Goal: Navigation & Orientation: Find specific page/section

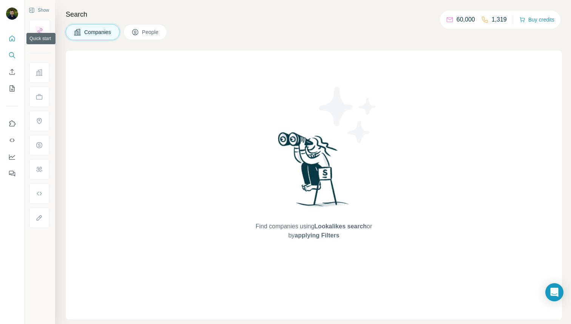
click at [17, 41] on button "Quick start" at bounding box center [12, 39] width 12 height 14
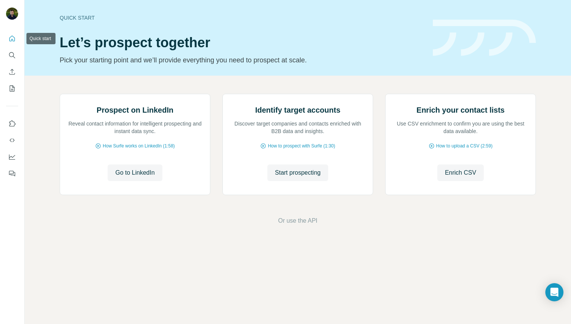
click at [9, 39] on icon "Quick start" at bounding box center [12, 39] width 8 height 8
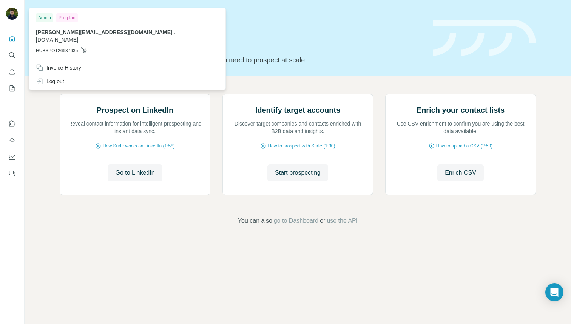
click at [5, 11] on div at bounding box center [13, 14] width 22 height 25
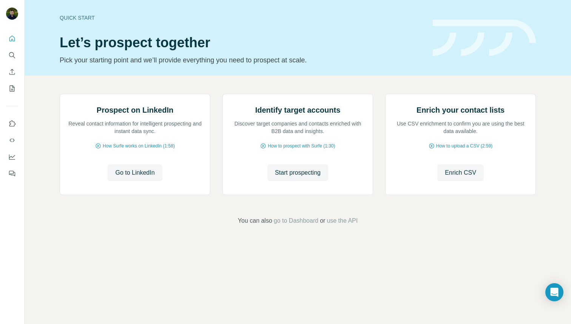
click at [9, 11] on img at bounding box center [12, 14] width 12 height 12
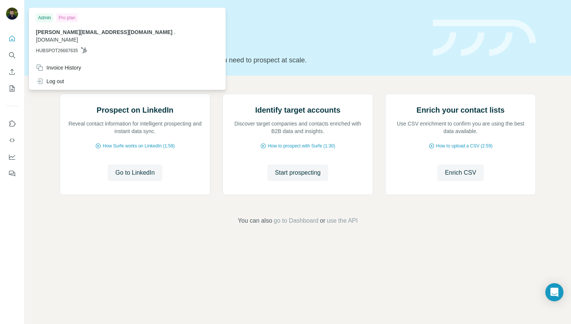
drag, startPoint x: 27, startPoint y: 48, endPoint x: 15, endPoint y: 56, distance: 13.6
click at [26, 49] on div "Quick start Let’s prospect together Pick your starting point and we’ll provide …" at bounding box center [298, 38] width 547 height 76
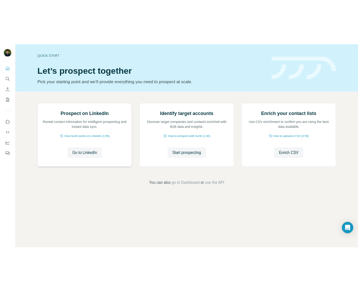
scroll to position [2, 0]
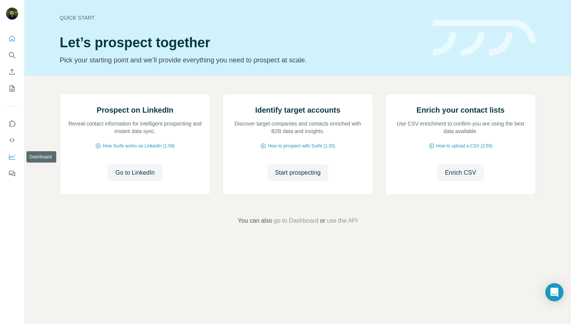
click at [11, 156] on icon "Dashboard" at bounding box center [12, 157] width 8 height 8
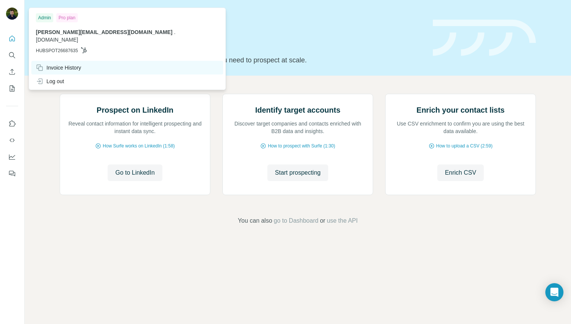
click at [65, 64] on div "Invoice History" at bounding box center [58, 68] width 45 height 8
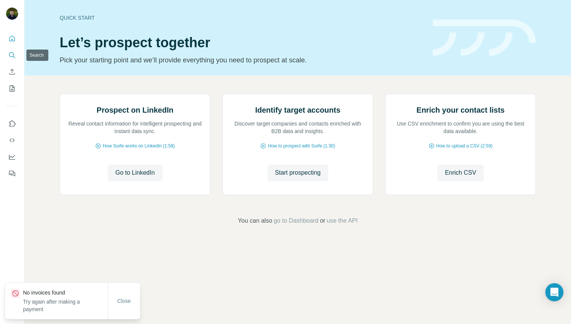
click at [11, 53] on icon "Search" at bounding box center [11, 54] width 5 height 5
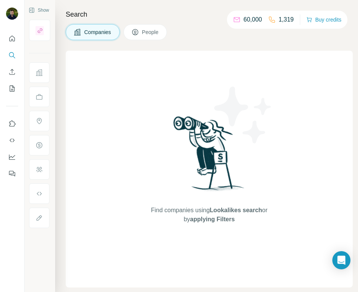
click at [238, 18] on div "60,000" at bounding box center [247, 19] width 29 height 9
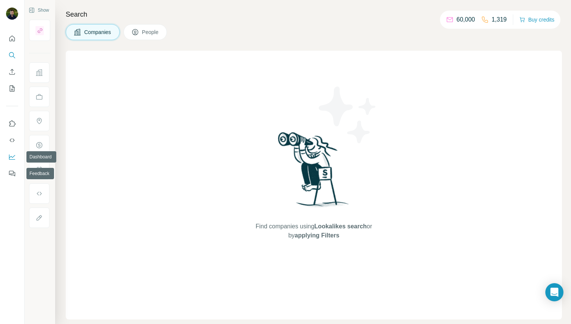
click at [13, 160] on icon "Dashboard" at bounding box center [12, 157] width 8 height 8
